Goal: Find specific page/section: Find specific page/section

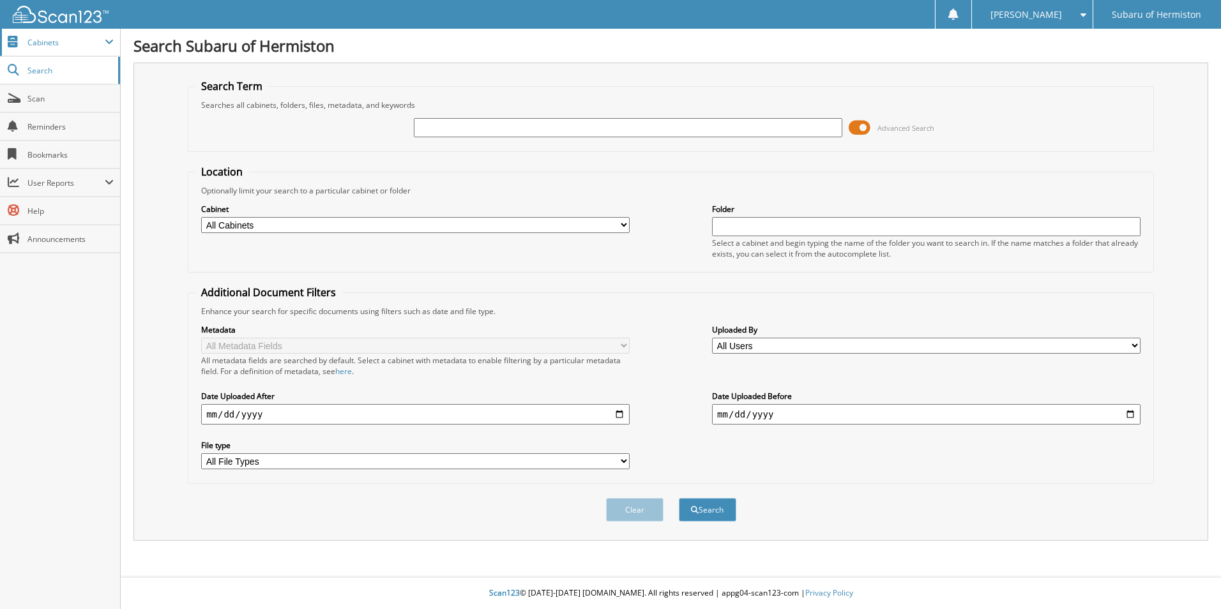
click at [25, 43] on span "Cabinets" at bounding box center [60, 42] width 120 height 27
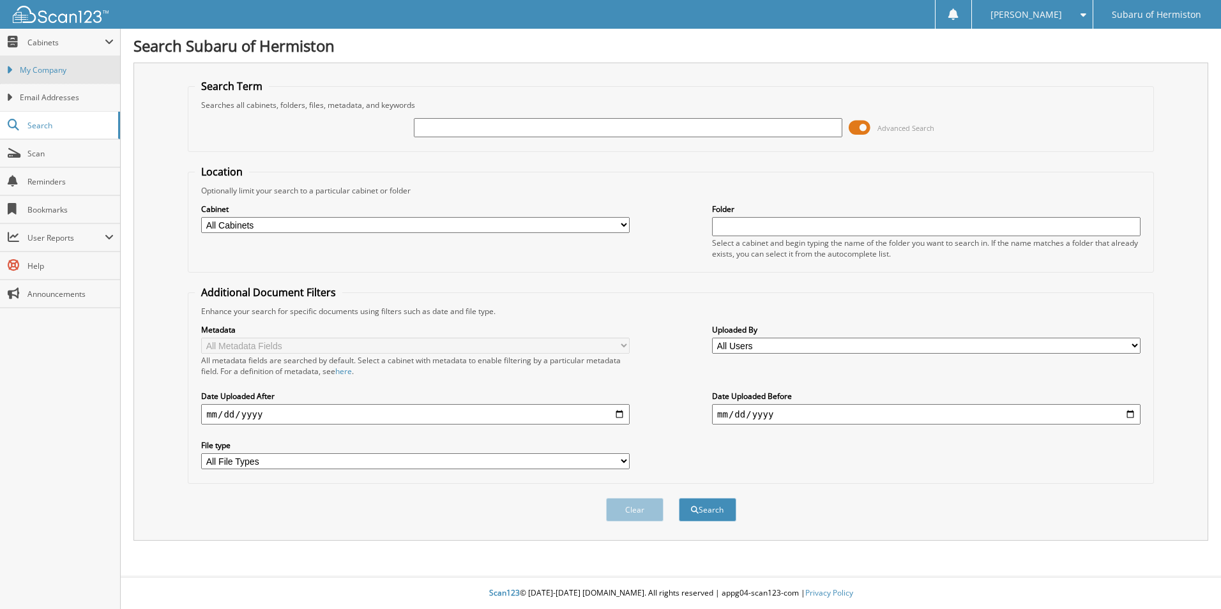
click at [42, 70] on span "My Company" at bounding box center [67, 69] width 94 height 11
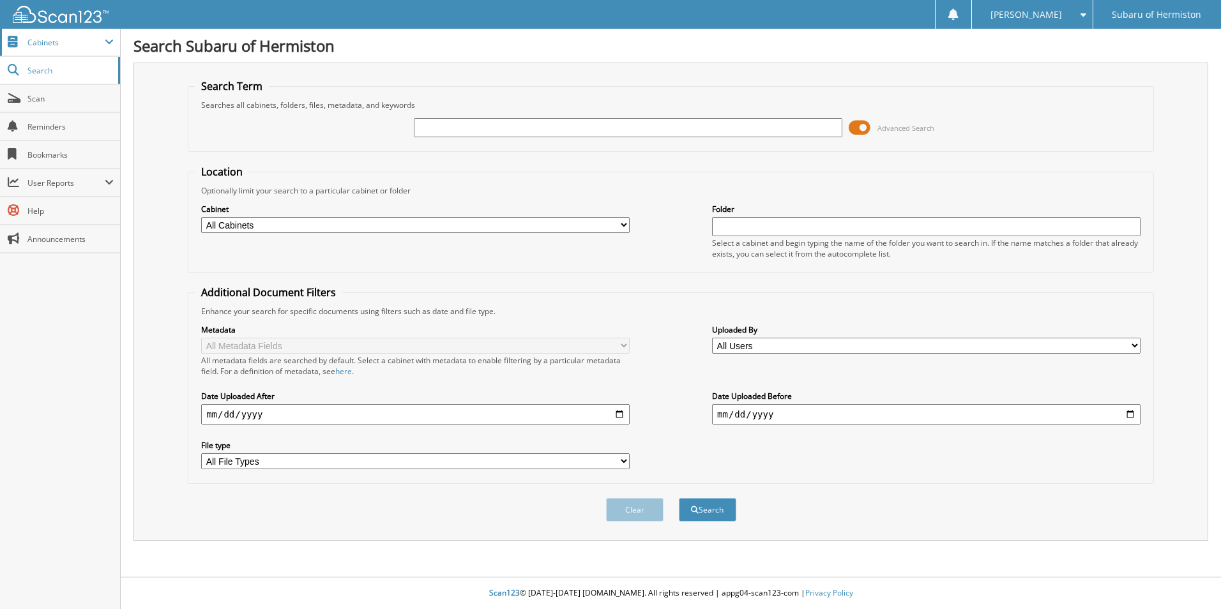
click at [34, 40] on span "Cabinets" at bounding box center [65, 42] width 77 height 11
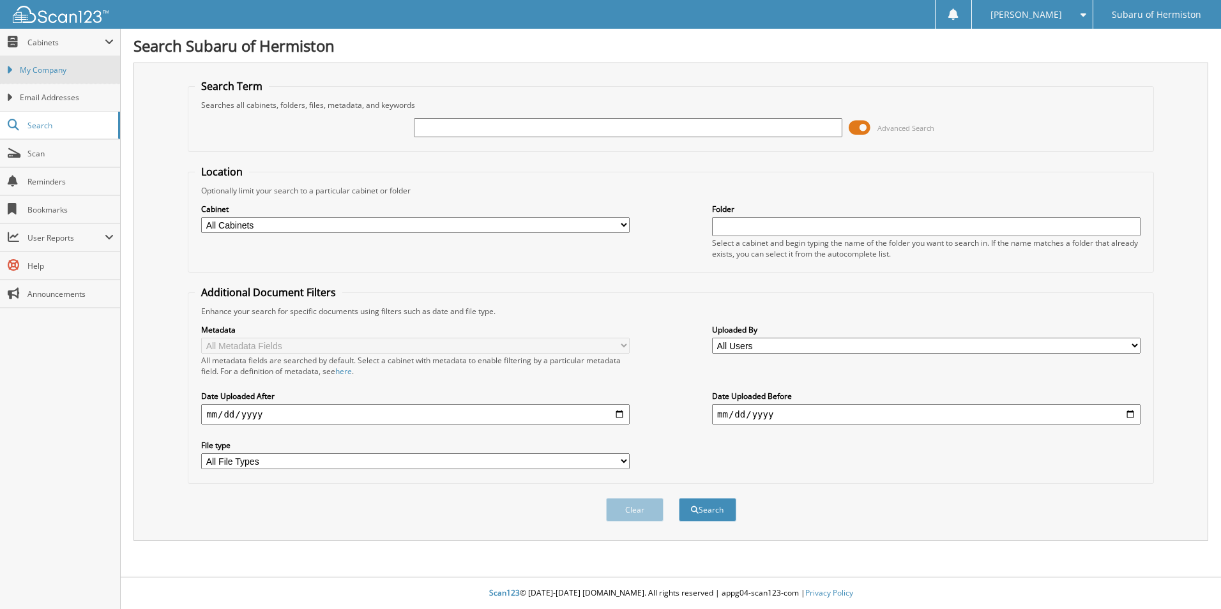
click at [41, 68] on span "My Company" at bounding box center [67, 69] width 94 height 11
